Goal: Transaction & Acquisition: Download file/media

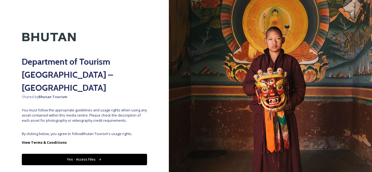
click at [42, 154] on button "Yes - Access Files" at bounding box center [84, 159] width 125 height 11
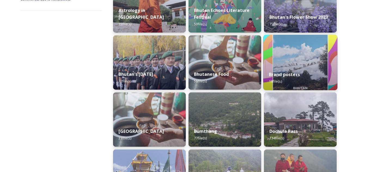
scroll to position [191, 0]
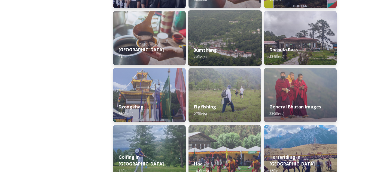
click at [229, 60] on div "Bumthang 77 file(s)" at bounding box center [225, 53] width 74 height 25
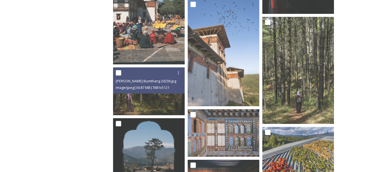
scroll to position [685, 0]
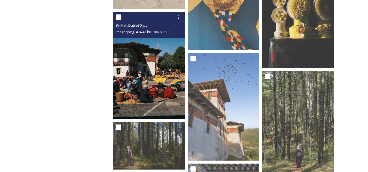
click at [149, 85] on img at bounding box center [149, 65] width 72 height 107
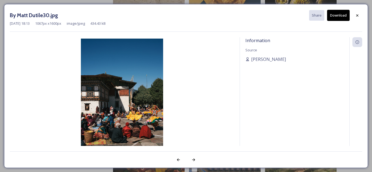
click at [337, 16] on button "Download" at bounding box center [338, 15] width 23 height 11
click at [355, 16] on icon at bounding box center [357, 15] width 4 height 4
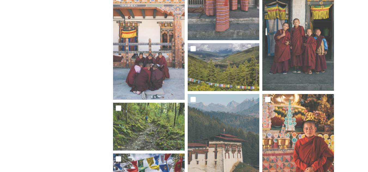
scroll to position [386, 0]
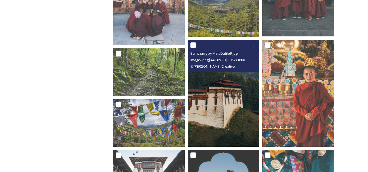
click at [225, 100] on img at bounding box center [224, 93] width 72 height 107
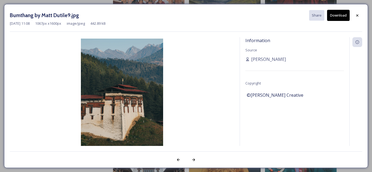
click at [339, 15] on button "Download" at bounding box center [338, 15] width 23 height 11
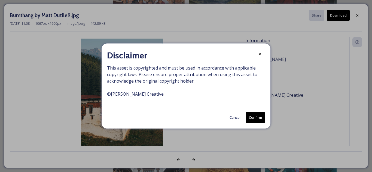
click at [253, 117] on button "Confirm" at bounding box center [255, 117] width 19 height 11
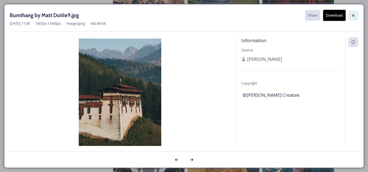
click at [353, 17] on icon at bounding box center [353, 15] width 4 height 4
